Goal: Information Seeking & Learning: Learn about a topic

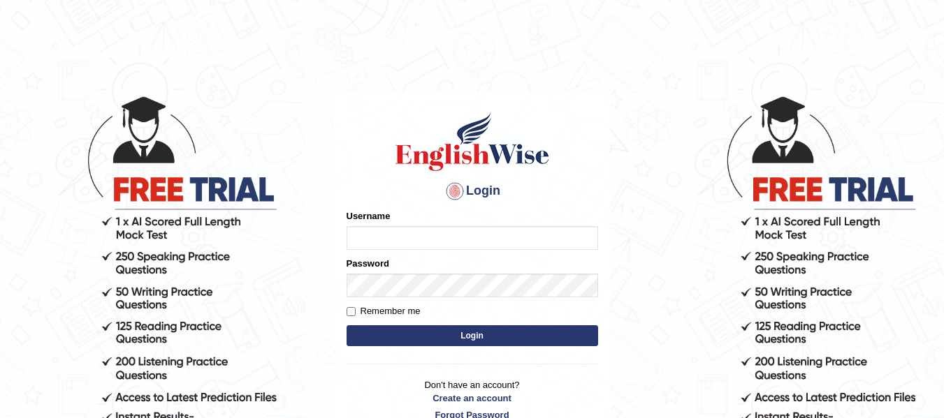
type input "taarini"
click at [474, 332] on button "Login" at bounding box center [471, 336] width 251 height 21
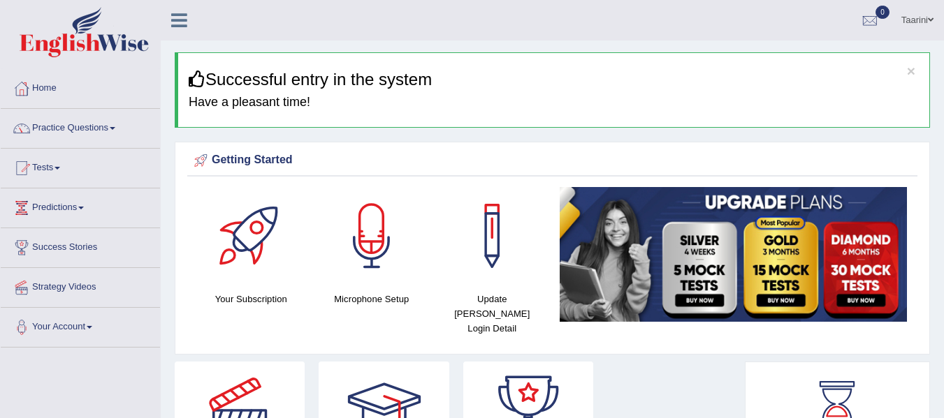
click at [82, 129] on link "Practice Questions" at bounding box center [80, 126] width 159 height 35
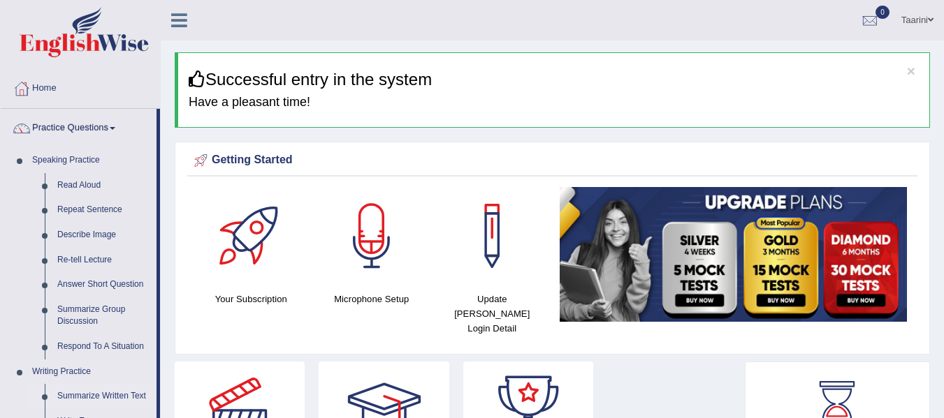
click at [82, 391] on link "Summarize Written Text" at bounding box center [103, 396] width 105 height 25
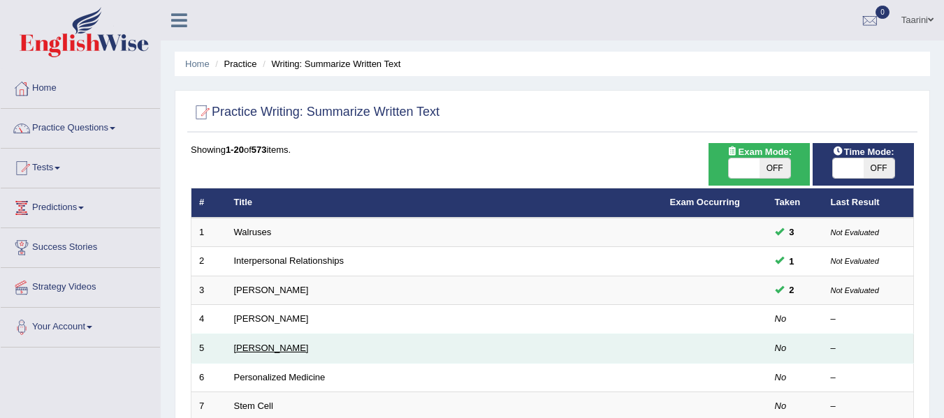
click at [286, 346] on link "Elizabeth Blackwell" at bounding box center [271, 348] width 75 height 10
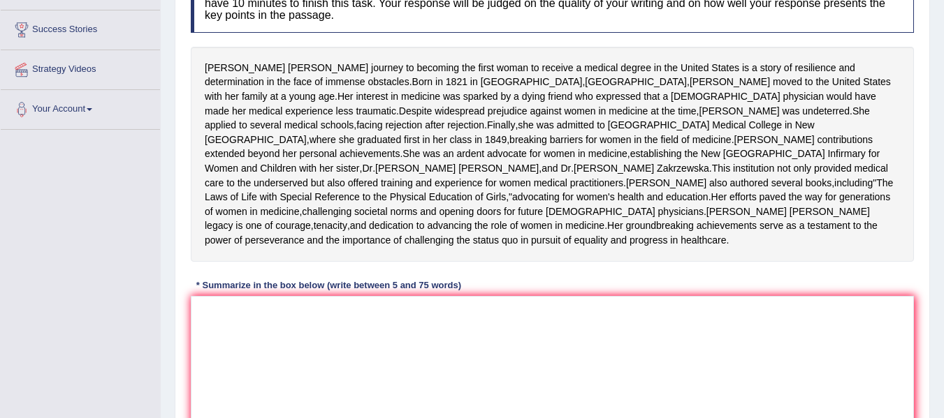
scroll to position [219, 0]
drag, startPoint x: 201, startPoint y: 68, endPoint x: 278, endPoint y: 80, distance: 77.7
click at [286, 82] on div "Elizabeth Blackwell's journey to becoming the first woman to receive a medical …" at bounding box center [552, 152] width 723 height 215
drag, startPoint x: 203, startPoint y: 61, endPoint x: 263, endPoint y: 73, distance: 61.9
click at [263, 73] on div "Elizabeth Blackwell's journey to becoming the first woman to receive a medical …" at bounding box center [552, 152] width 723 height 215
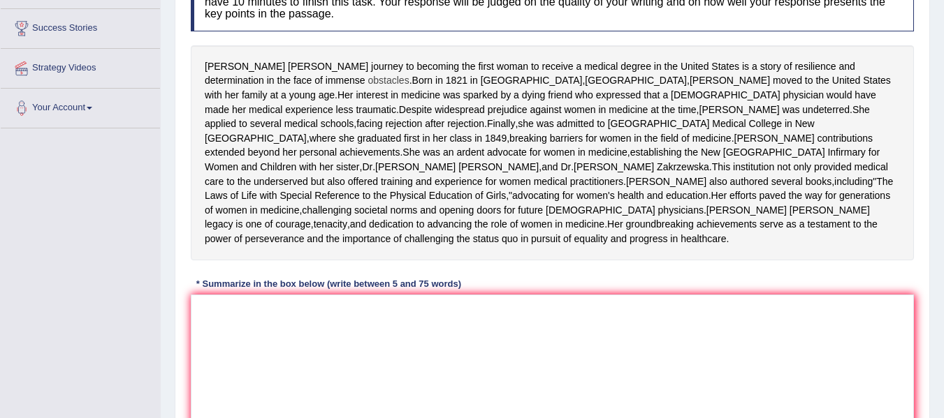
drag, startPoint x: 203, startPoint y: 65, endPoint x: 299, endPoint y: 80, distance: 96.9
click at [299, 80] on div "Elizabeth Blackwell's journey to becoming the first woman to receive a medical …" at bounding box center [552, 152] width 723 height 215
click at [233, 366] on textarea at bounding box center [552, 363] width 723 height 136
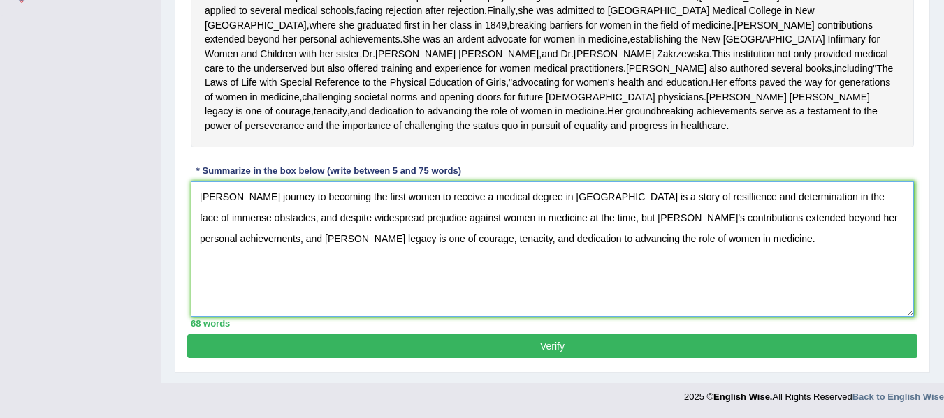
scroll to position [391, 0]
type textarea "Elizabeth Blackwell's journey to becoming the first women to receive a medical …"
click at [564, 349] on button "Verify" at bounding box center [552, 347] width 730 height 24
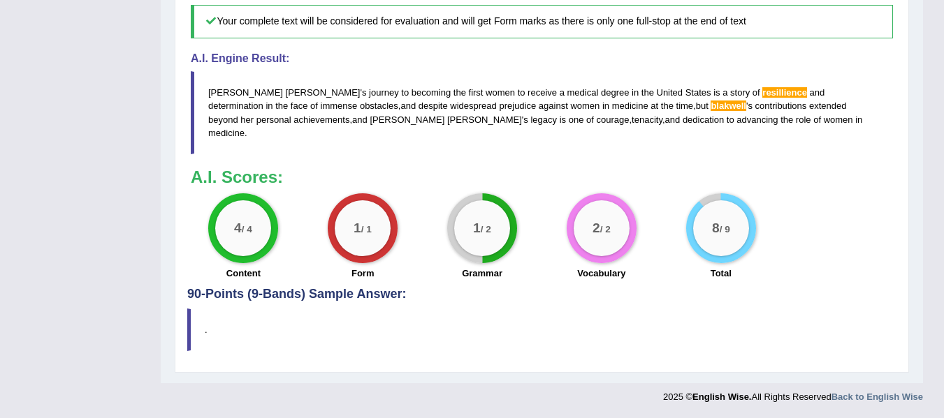
scroll to position [703, 0]
click at [710, 111] on span "blakwell" at bounding box center [728, 106] width 36 height 10
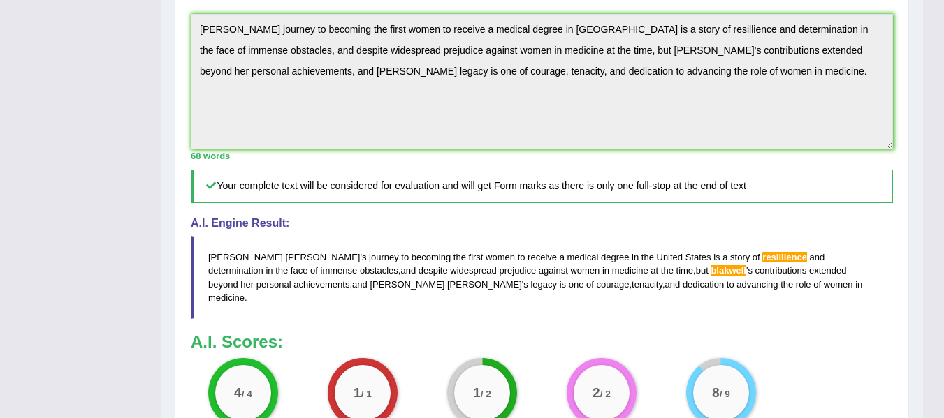
scroll to position [497, 0]
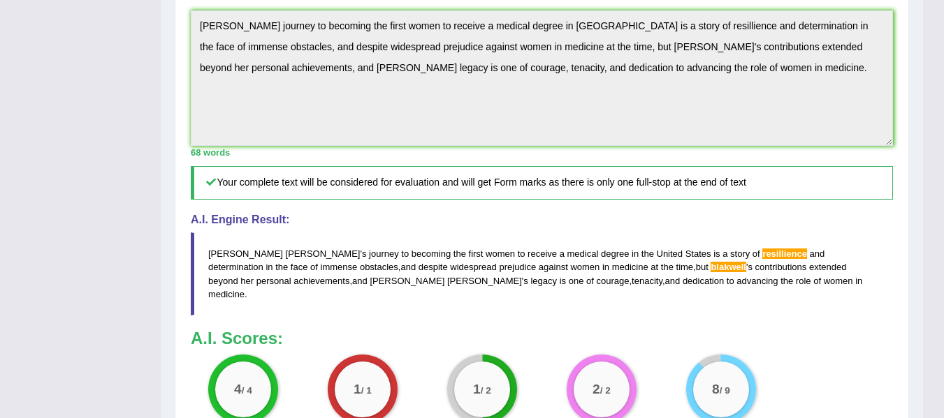
drag, startPoint x: 207, startPoint y: 312, endPoint x: 512, endPoint y: 335, distance: 306.1
click at [512, 315] on blockquote "Elizabeth Blackwell ' s journey to becoming the first women to receive a medica…" at bounding box center [542, 274] width 702 height 82
drag, startPoint x: 208, startPoint y: 314, endPoint x: 752, endPoint y: 370, distance: 547.1
click at [752, 370] on div "Instructions: Read the passage below and summarize it using one sentence. Type …" at bounding box center [541, 68] width 709 height 762
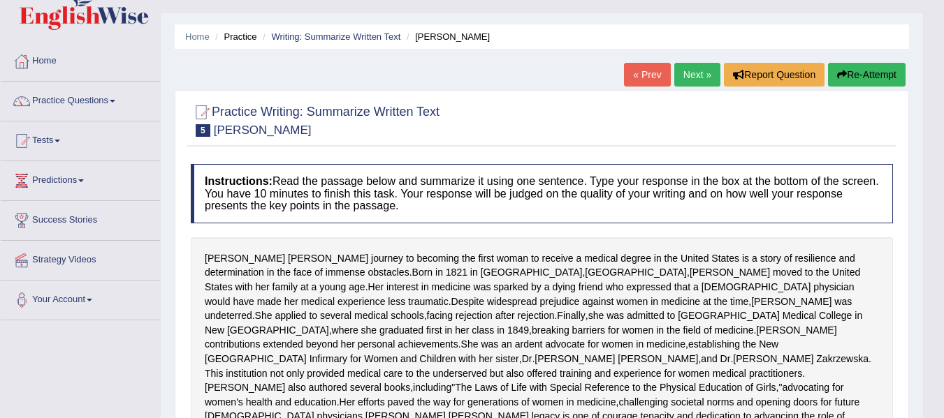
scroll to position [25, 0]
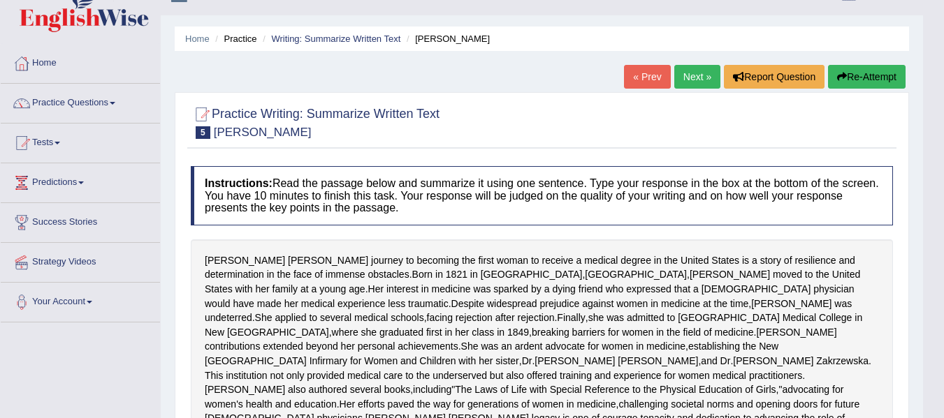
click at [696, 71] on link "Next »" at bounding box center [697, 77] width 46 height 24
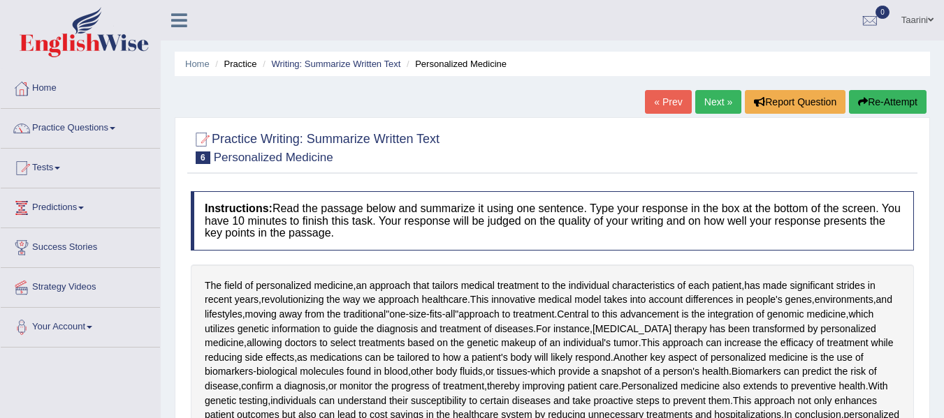
click at [719, 99] on link "Next »" at bounding box center [718, 102] width 46 height 24
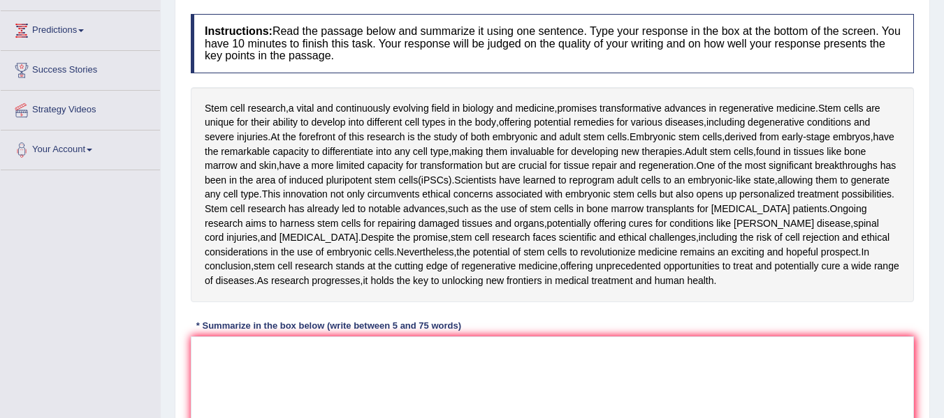
scroll to position [186, 0]
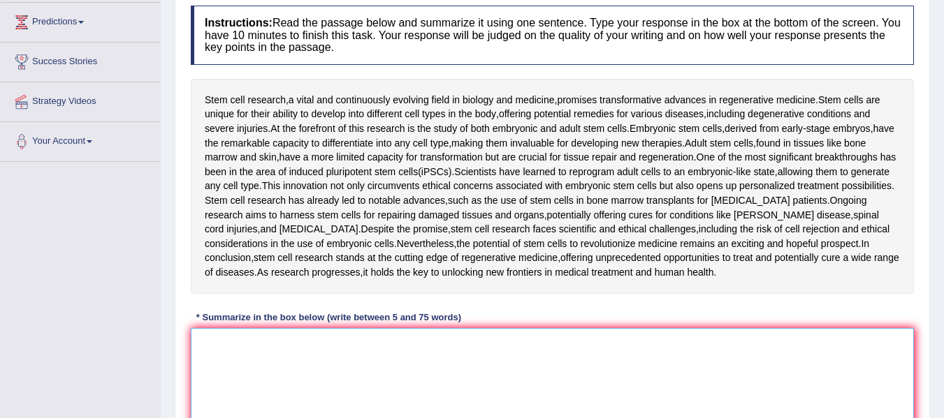
click at [458, 351] on textarea at bounding box center [552, 396] width 723 height 136
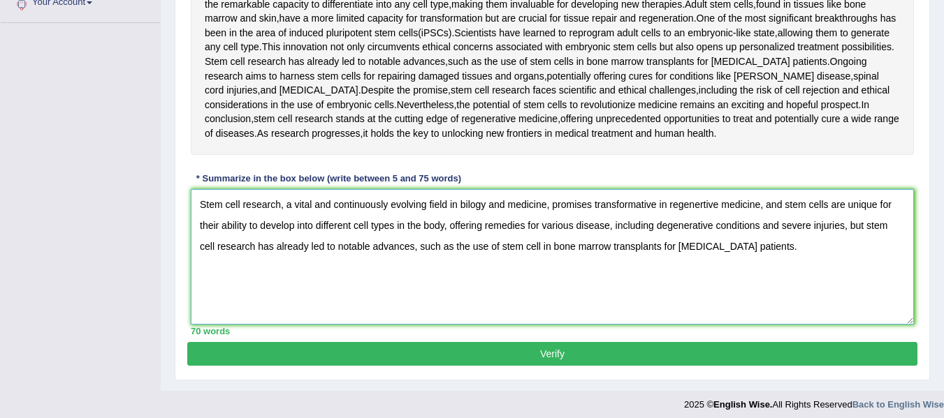
scroll to position [333, 0]
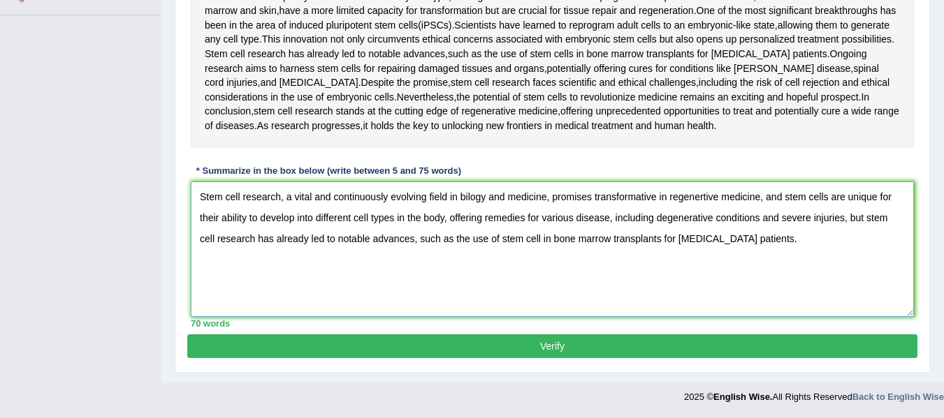
type textarea "Stem cell research, a vital and continuously evolving field in bilogy and medic…"
click at [592, 342] on button "Verify" at bounding box center [552, 347] width 730 height 24
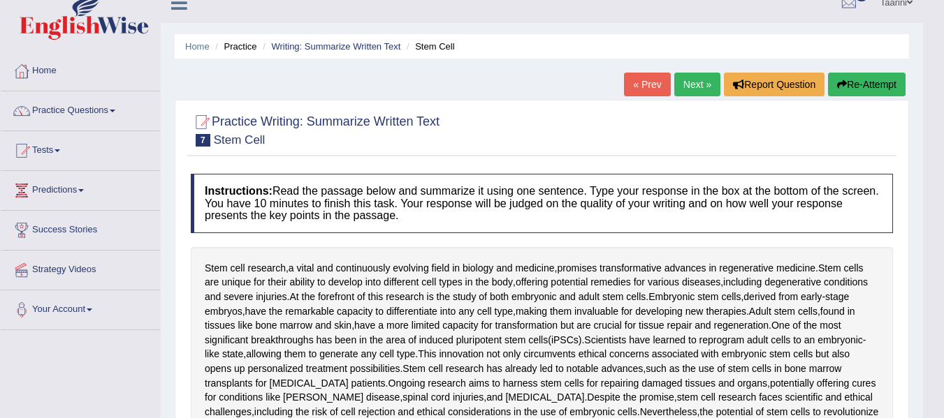
scroll to position [0, 0]
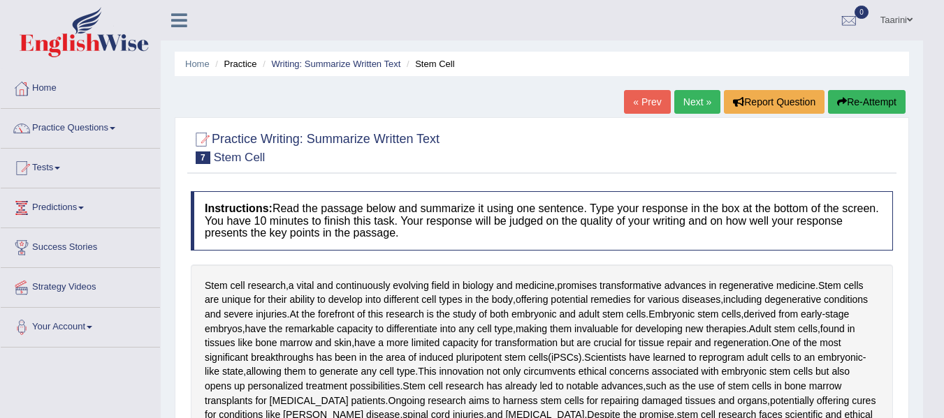
click at [692, 110] on link "Next »" at bounding box center [697, 102] width 46 height 24
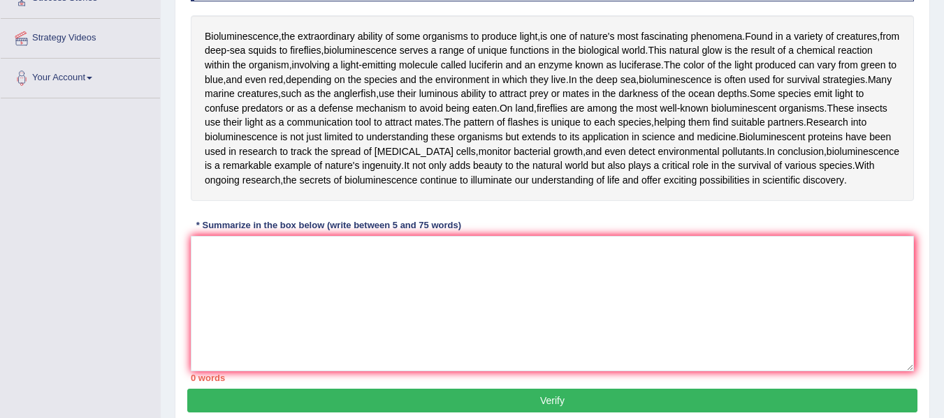
scroll to position [251, 0]
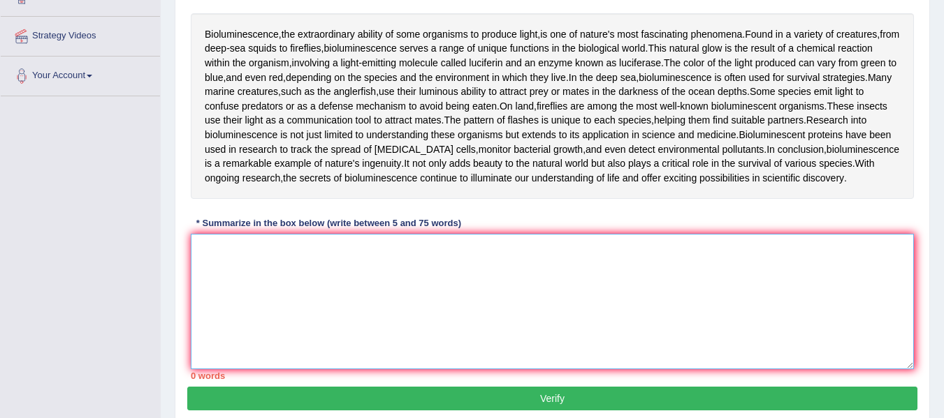
click at [243, 262] on textarea at bounding box center [552, 302] width 723 height 136
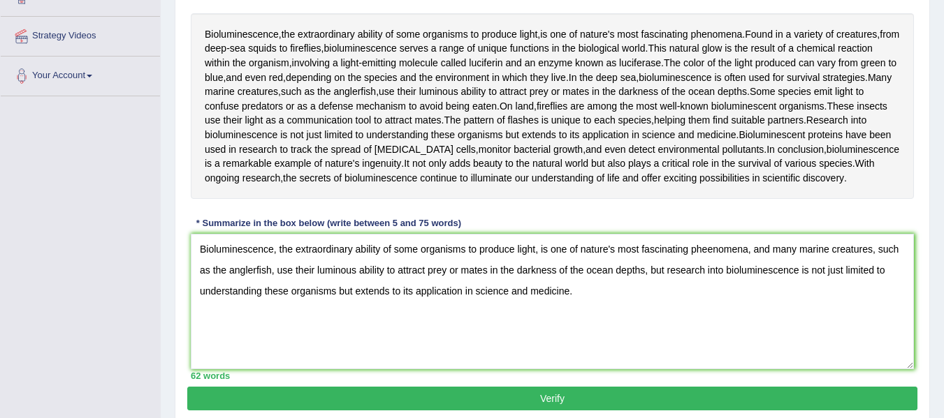
drag, startPoint x: 354, startPoint y: 405, endPoint x: 69, endPoint y: 397, distance: 285.1
click at [69, 397] on div "Toggle navigation Home Practice Questions Speaking Practice Read Aloud Repeat S…" at bounding box center [472, 112] width 944 height 727
click at [711, 267] on textarea "Bioluminescence, the extraordinary ability of some organisms to produce light, …" at bounding box center [552, 302] width 723 height 136
click at [577, 309] on textarea "Bioluminescence, the extraordinary ability of some organisms to produce light, …" at bounding box center [552, 302] width 723 height 136
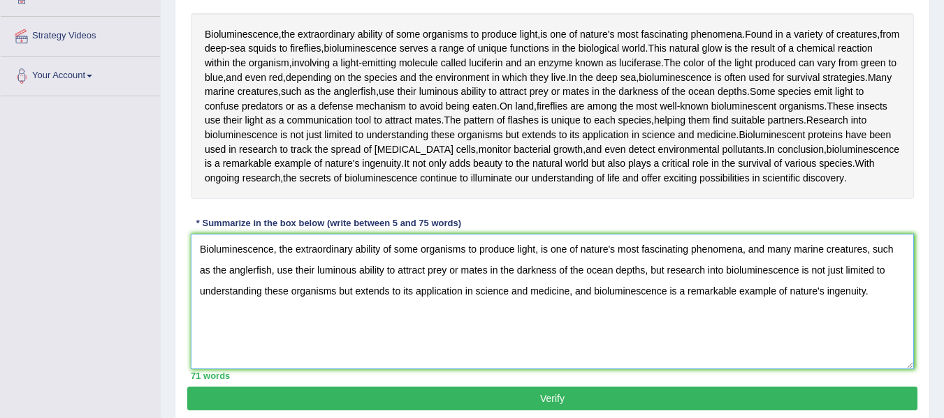
scroll to position [319, 0]
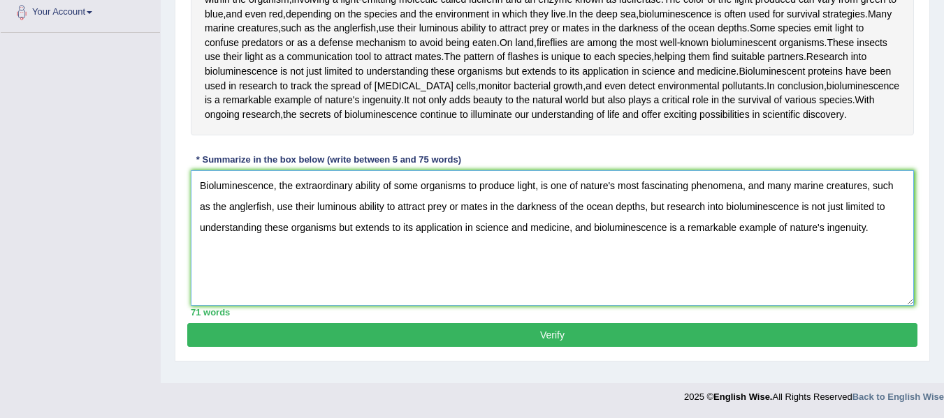
type textarea "Bioluminescence, the extraordinary ability of some organisms to produce light, …"
click at [601, 347] on button "Verify" at bounding box center [552, 335] width 730 height 24
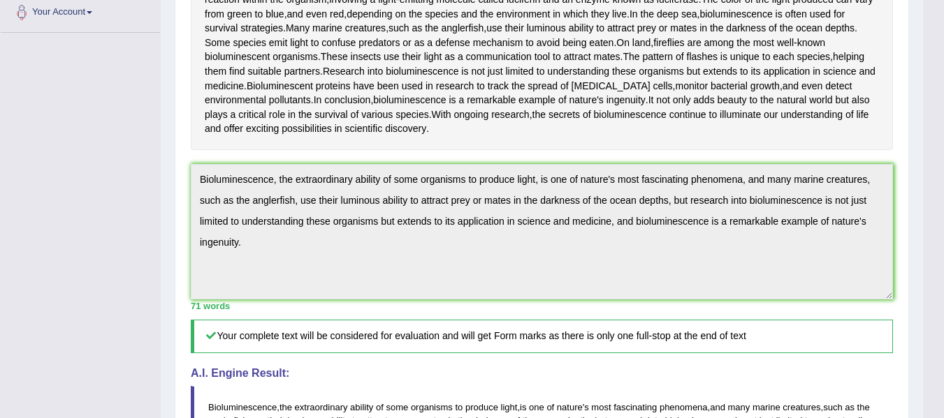
scroll to position [617, 0]
